Goal: Transaction & Acquisition: Purchase product/service

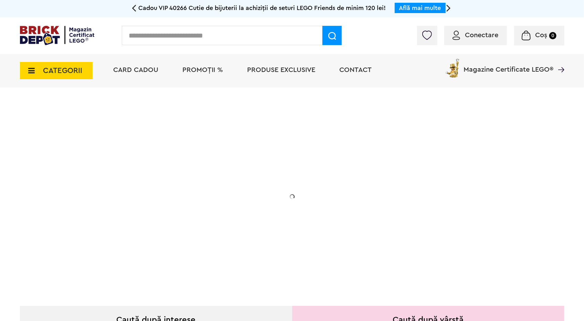
click at [75, 74] on span "CATEGORII" at bounding box center [62, 71] width 39 height 8
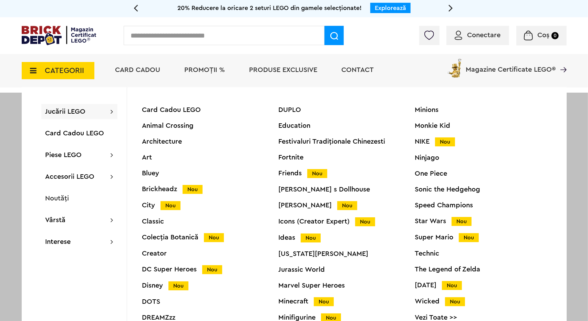
click at [427, 224] on div "Star Wars Nou" at bounding box center [483, 221] width 136 height 7
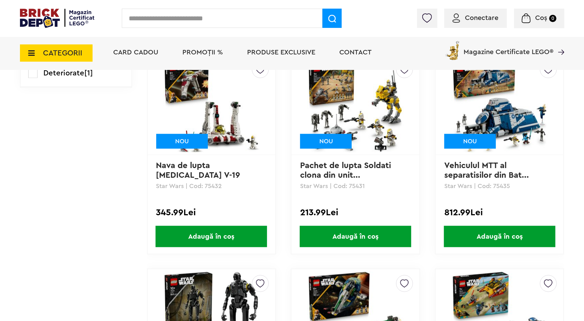
scroll to position [671, 0]
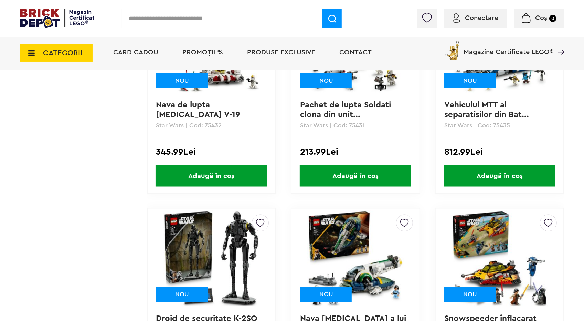
click at [76, 53] on span "CATEGORII" at bounding box center [62, 53] width 39 height 8
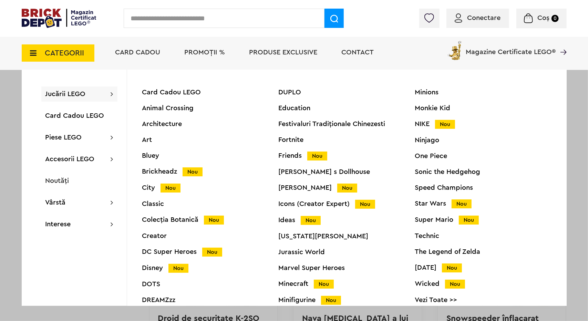
click at [159, 265] on div "Disney Nou" at bounding box center [210, 267] width 136 height 7
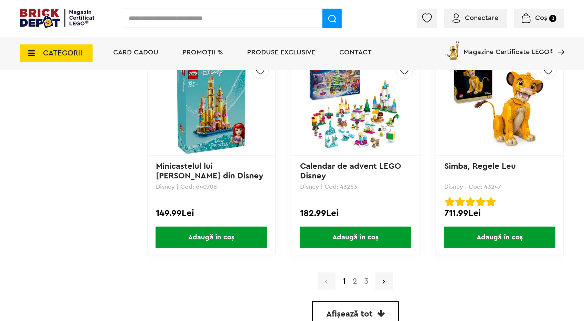
scroll to position [1893, 0]
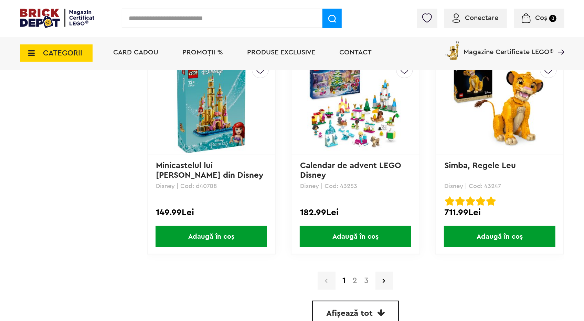
click at [356, 284] on link "2" at bounding box center [355, 280] width 12 height 8
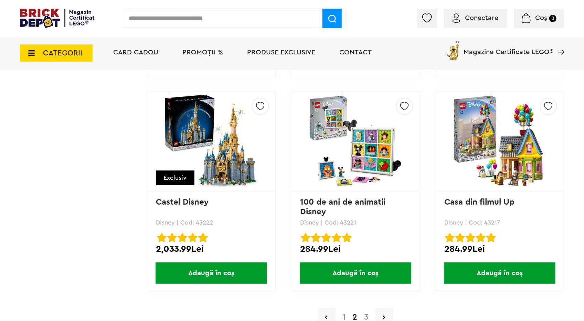
scroll to position [1859, 0]
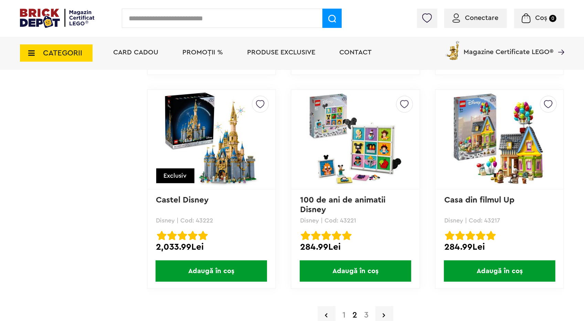
click at [533, 272] on span "Adaugă în coș" at bounding box center [500, 270] width 112 height 21
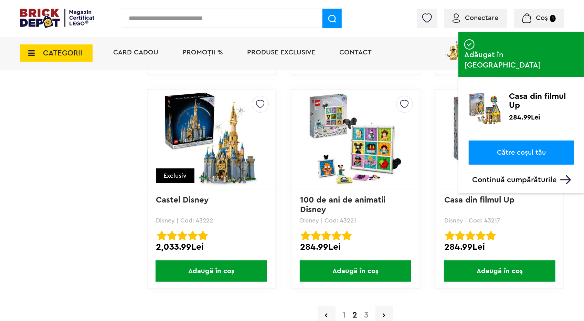
click at [505, 197] on link "Casa din filmul Up" at bounding box center [479, 200] width 70 height 8
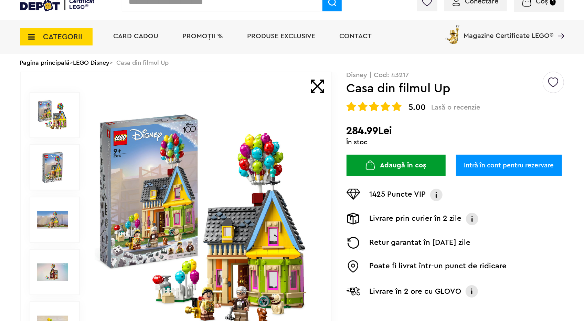
scroll to position [69, 0]
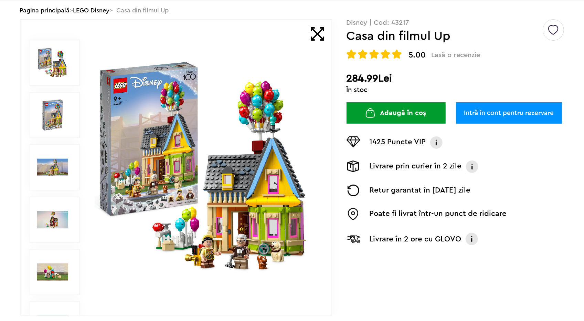
click at [262, 213] on img at bounding box center [206, 167] width 222 height 222
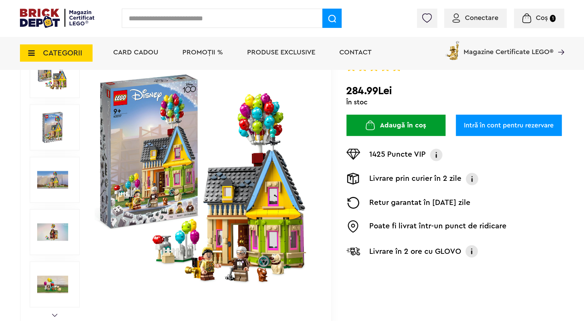
click at [208, 173] on img at bounding box center [206, 180] width 222 height 222
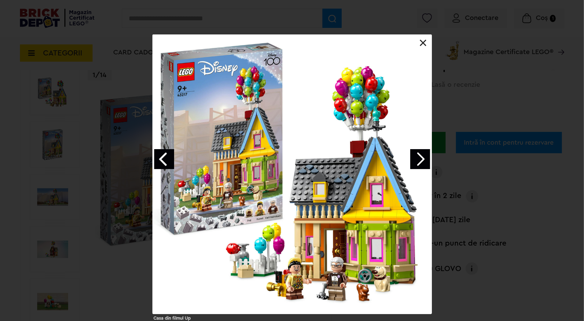
click at [422, 160] on link "Next image" at bounding box center [420, 159] width 20 height 20
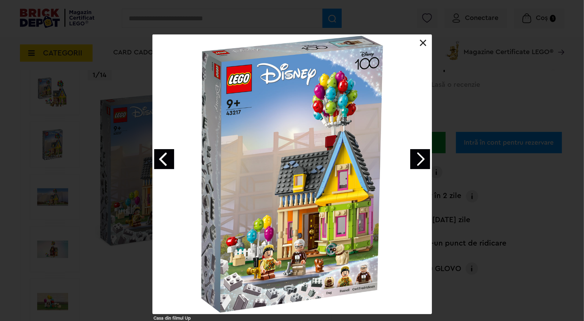
click at [422, 160] on link "Next image" at bounding box center [420, 159] width 20 height 20
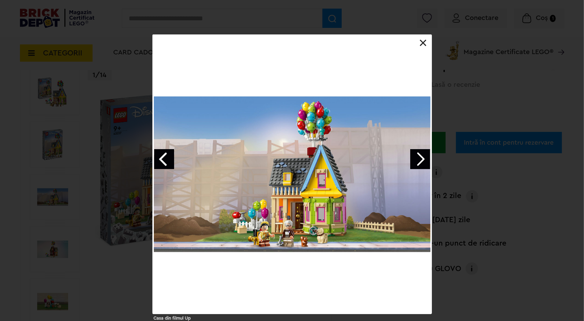
click at [422, 160] on link "Next image" at bounding box center [420, 159] width 20 height 20
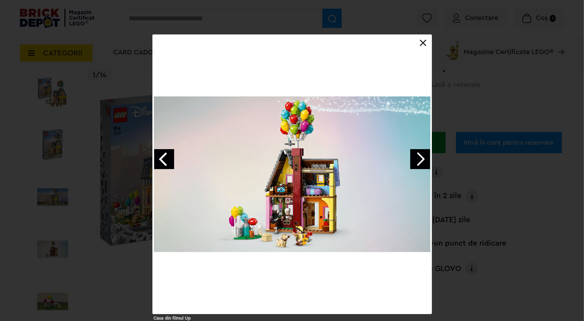
click at [422, 160] on link "Next image" at bounding box center [420, 159] width 20 height 20
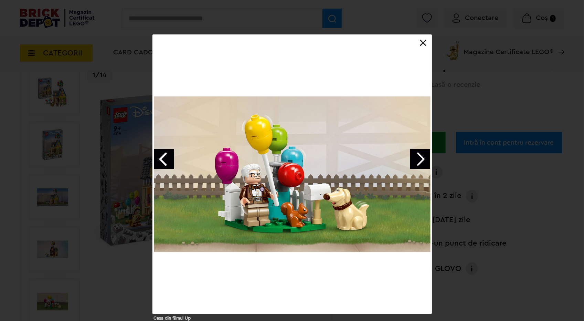
click at [422, 160] on link "Next image" at bounding box center [420, 159] width 20 height 20
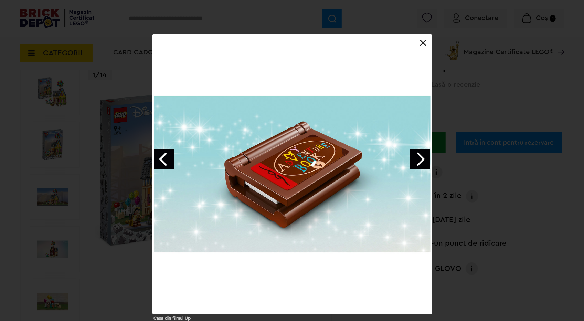
click at [422, 160] on link "Next image" at bounding box center [420, 159] width 20 height 20
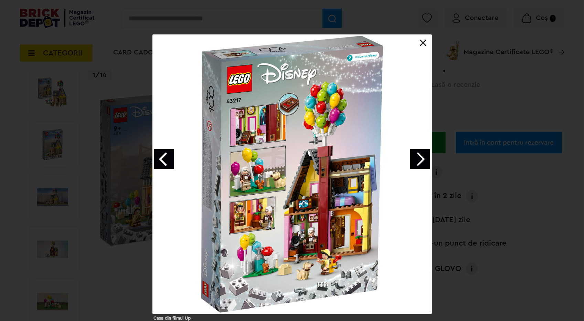
click at [422, 162] on link "Next image" at bounding box center [420, 159] width 20 height 20
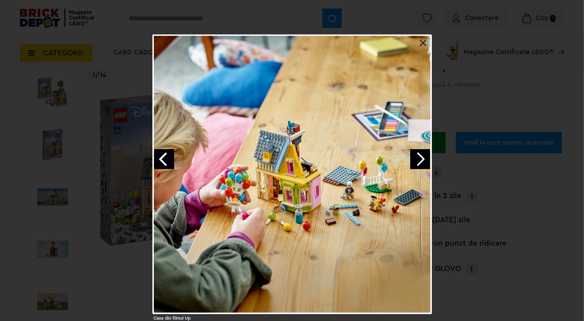
click at [422, 162] on link "Next image" at bounding box center [420, 159] width 20 height 20
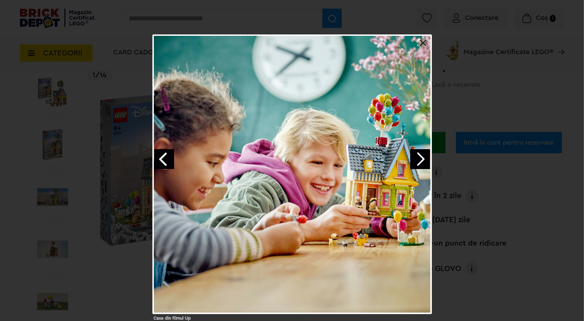
click at [422, 162] on link "Next image" at bounding box center [420, 159] width 20 height 20
